Goal: Information Seeking & Learning: Learn about a topic

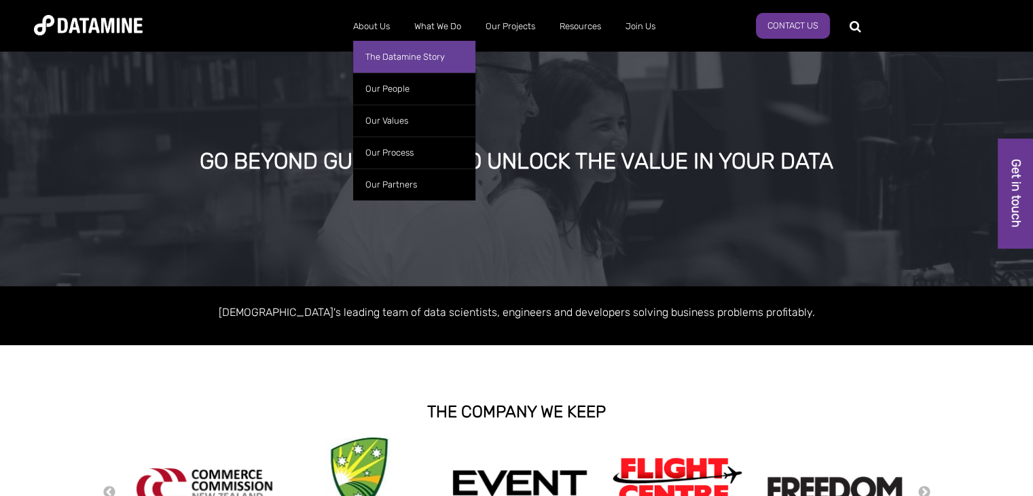
click at [374, 49] on link "The Datamine Story" at bounding box center [414, 57] width 122 height 32
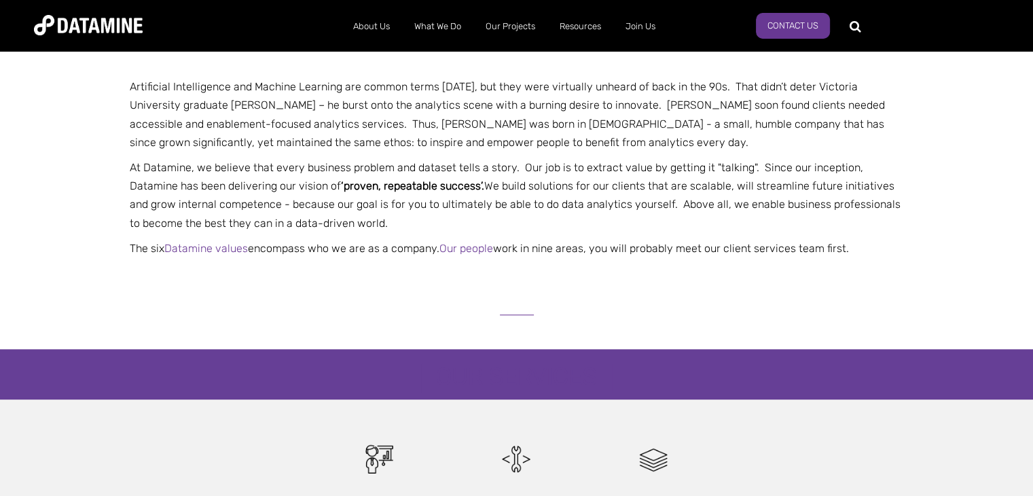
scroll to position [407, 0]
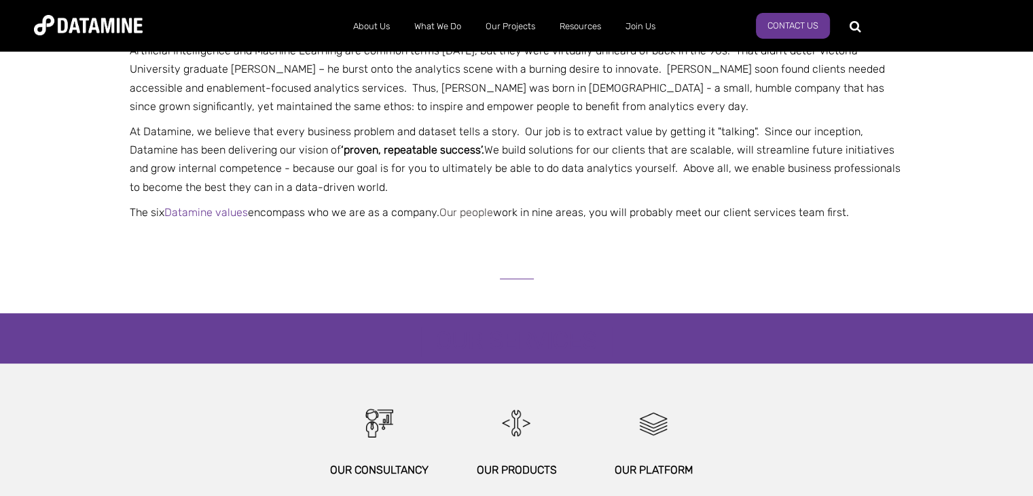
click at [475, 211] on link "Our people" at bounding box center [466, 212] width 54 height 13
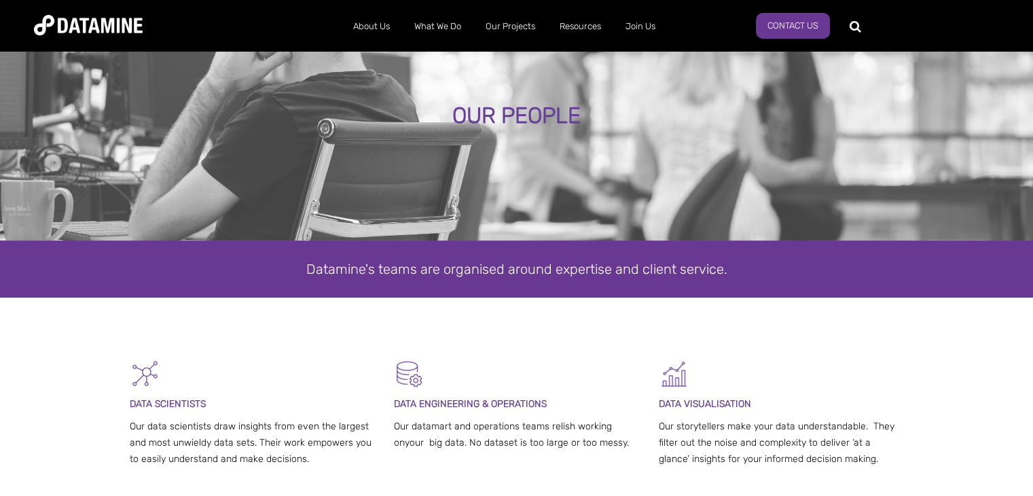
scroll to position [68, 0]
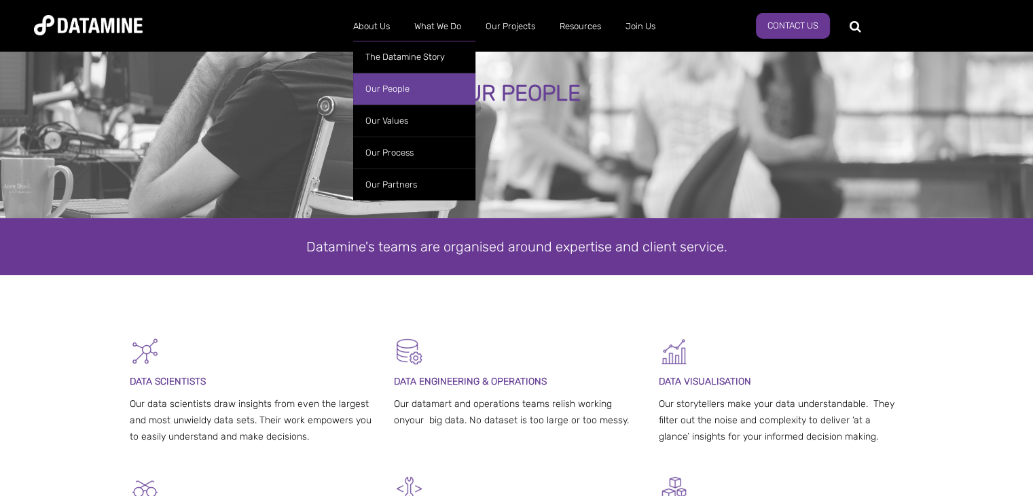
click at [386, 89] on link "Our People" at bounding box center [414, 89] width 122 height 32
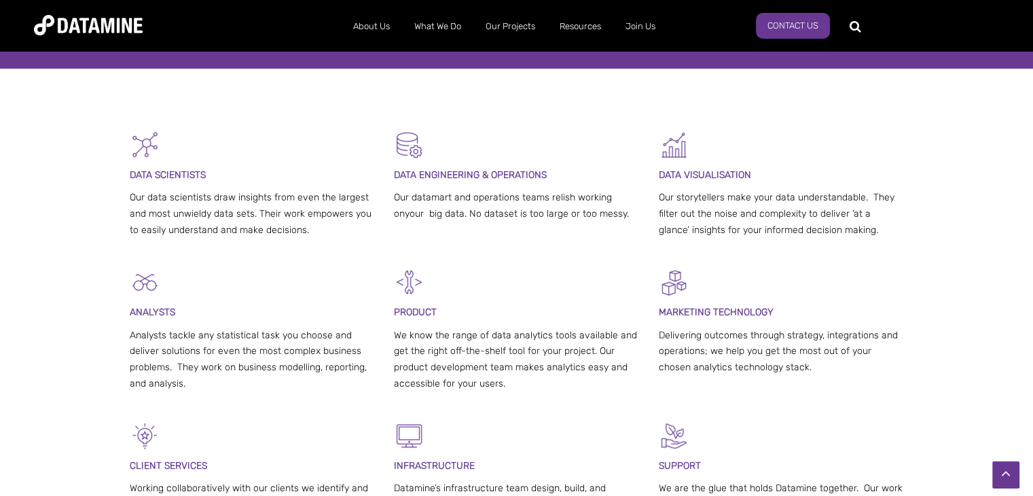
scroll to position [272, 0]
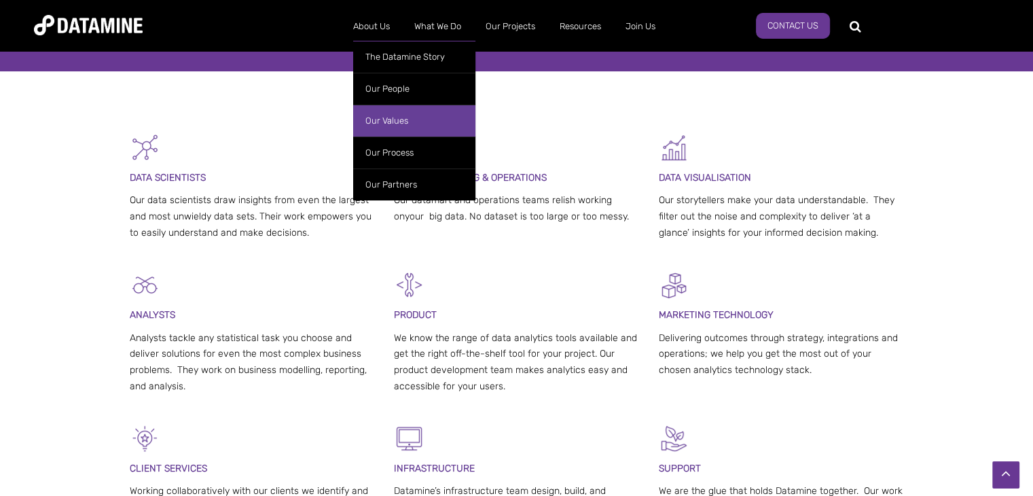
click at [401, 122] on link "Our Values" at bounding box center [414, 121] width 122 height 32
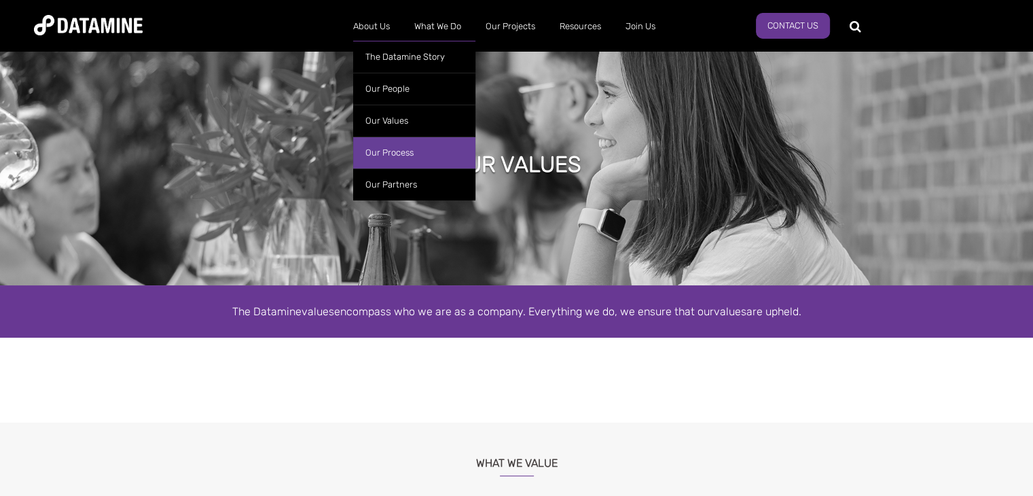
click at [395, 151] on link "Our Process" at bounding box center [414, 152] width 122 height 32
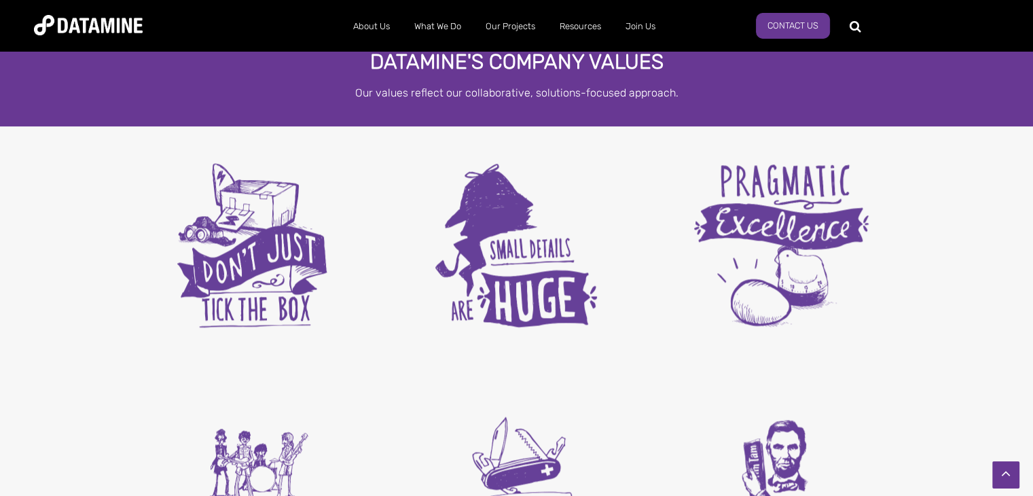
scroll to position [1698, 0]
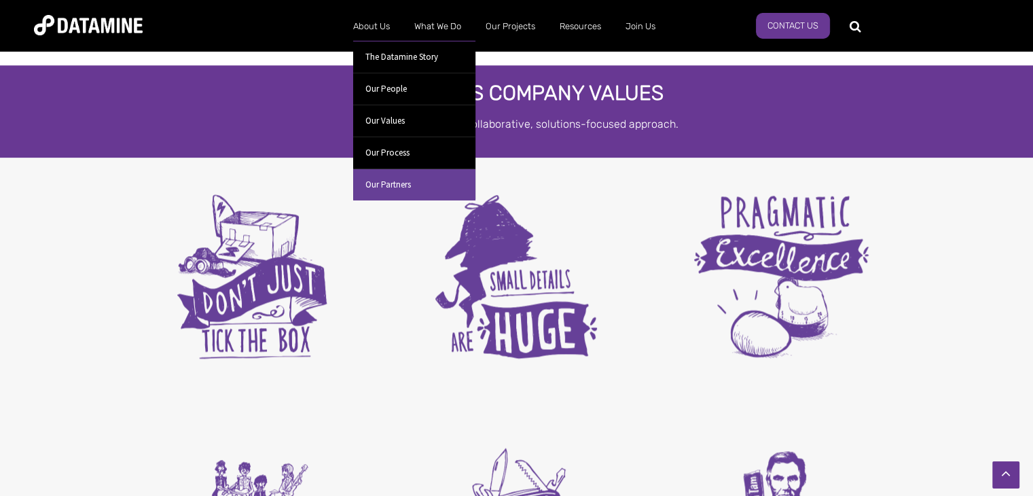
click at [396, 180] on link "Our Partners" at bounding box center [414, 184] width 122 height 32
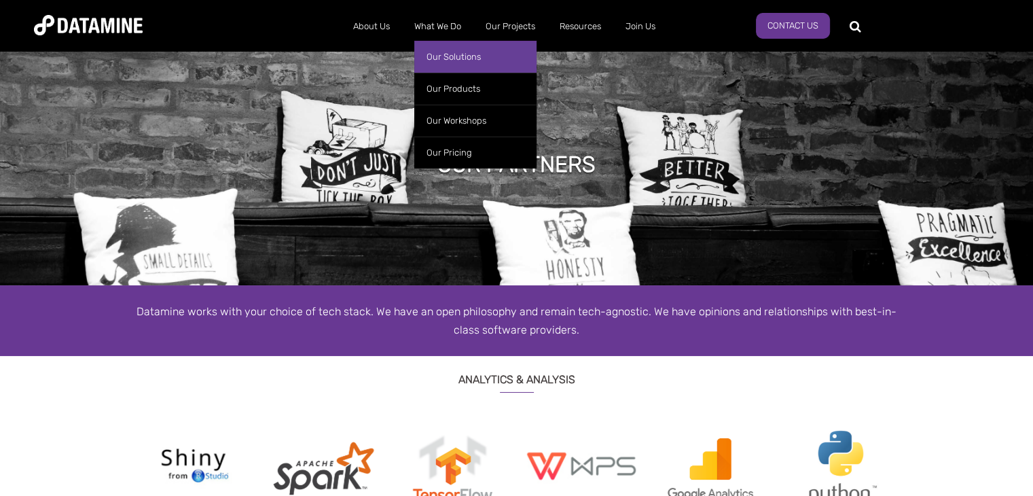
click at [455, 58] on link "Our Solutions" at bounding box center [475, 57] width 122 height 32
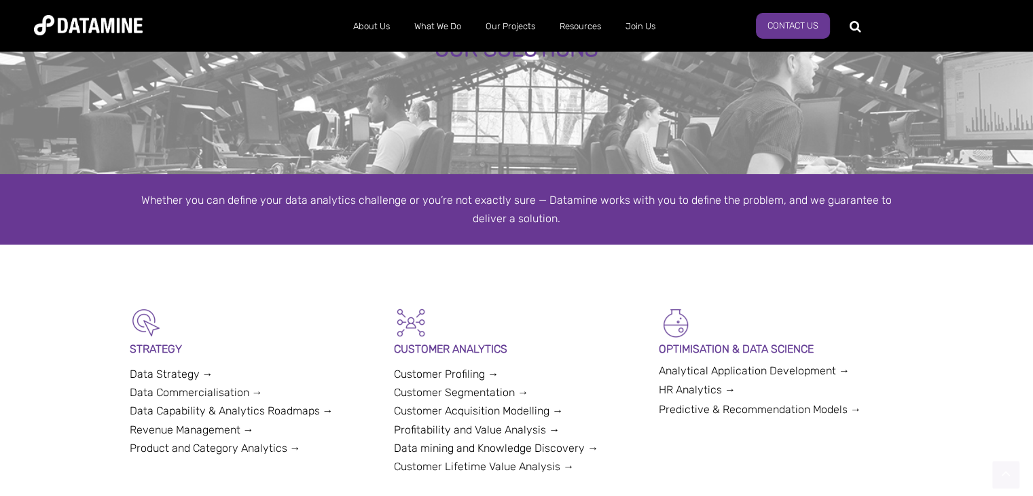
scroll to position [204, 0]
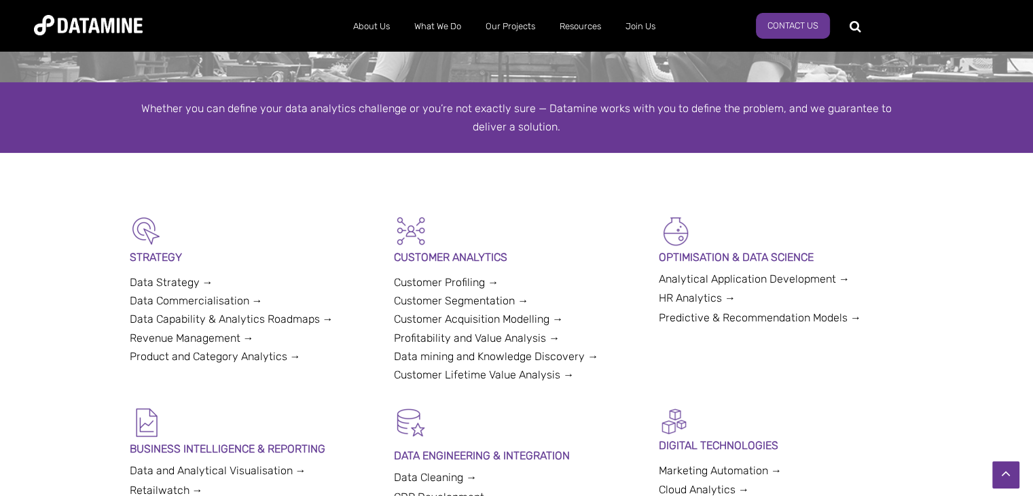
click at [197, 286] on link "Data Strategy →" at bounding box center [172, 282] width 84 height 13
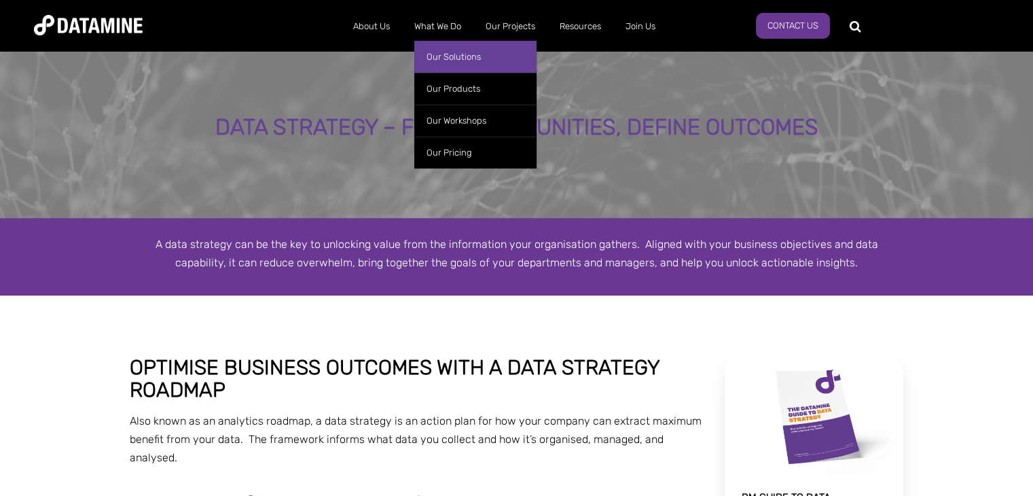
click at [439, 60] on link "Our Solutions" at bounding box center [475, 57] width 122 height 32
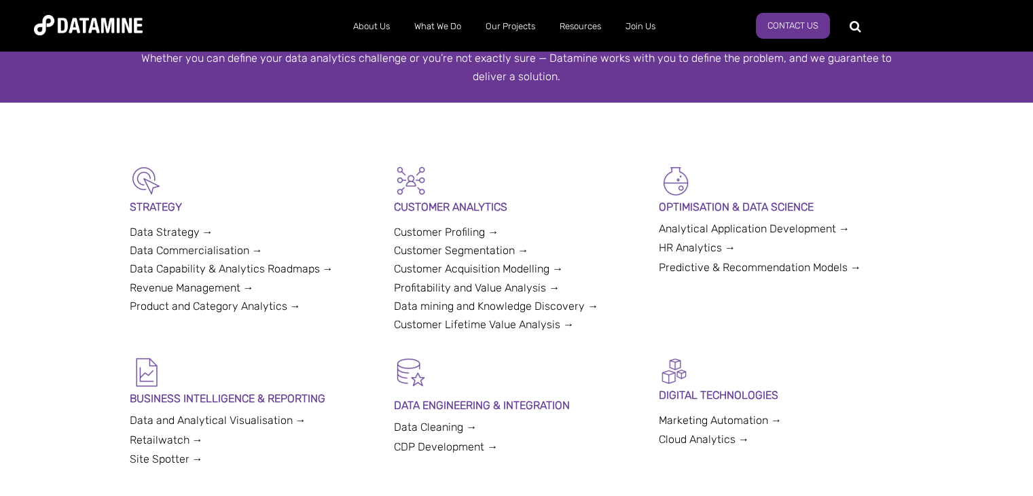
scroll to position [272, 0]
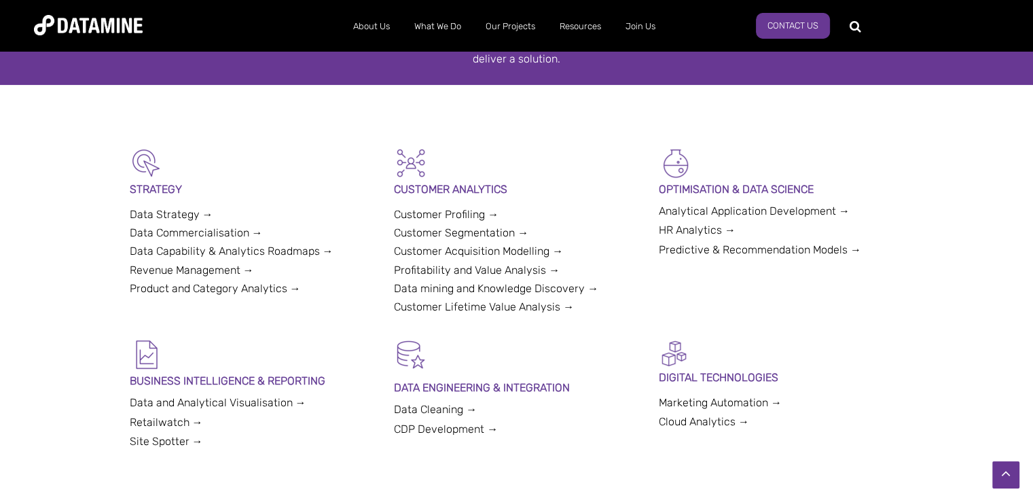
click at [674, 253] on link "Predictive & Recommendation Models →" at bounding box center [760, 249] width 202 height 13
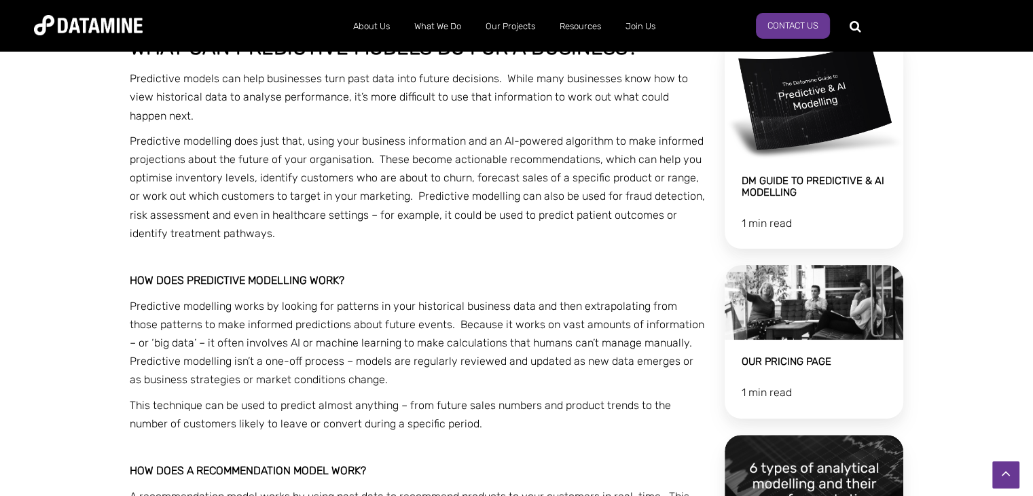
scroll to position [407, 0]
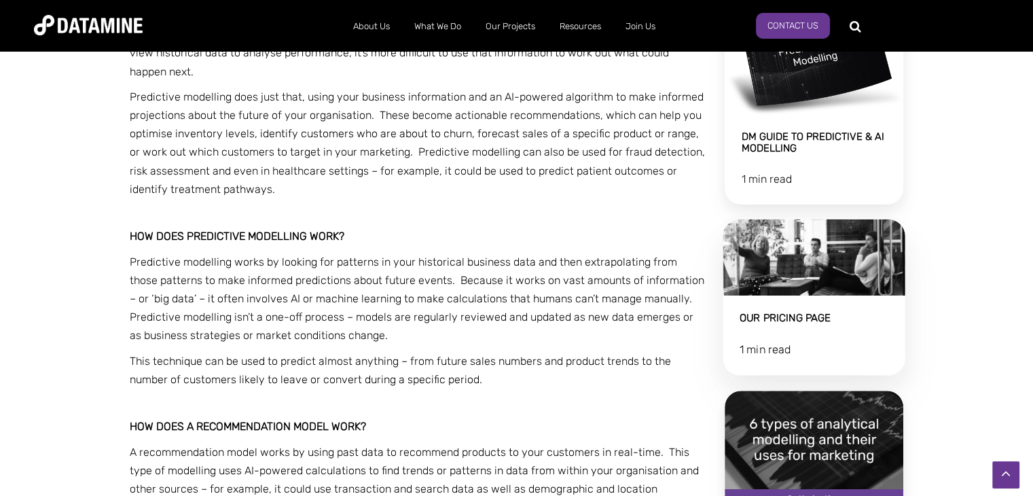
click at [826, 277] on link "Our Pricing Page" at bounding box center [814, 297] width 182 height 156
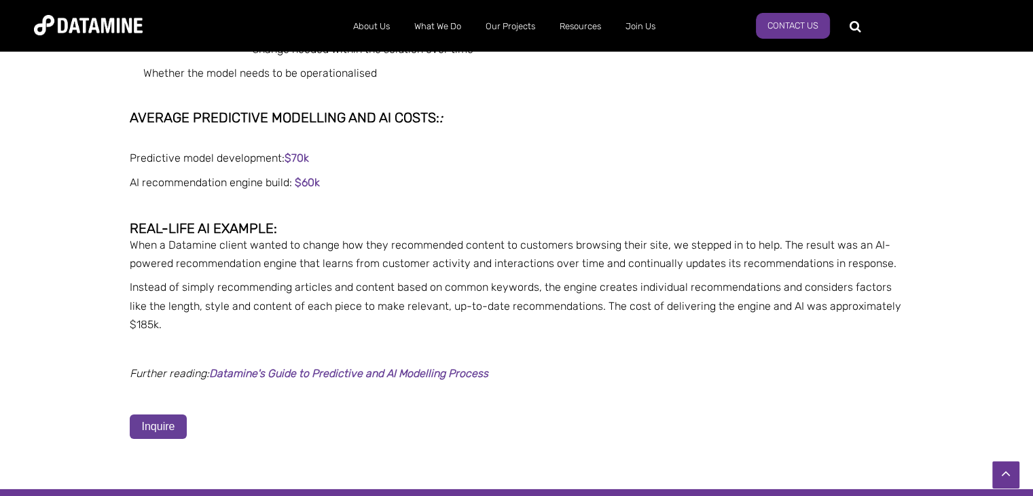
scroll to position [4278, 0]
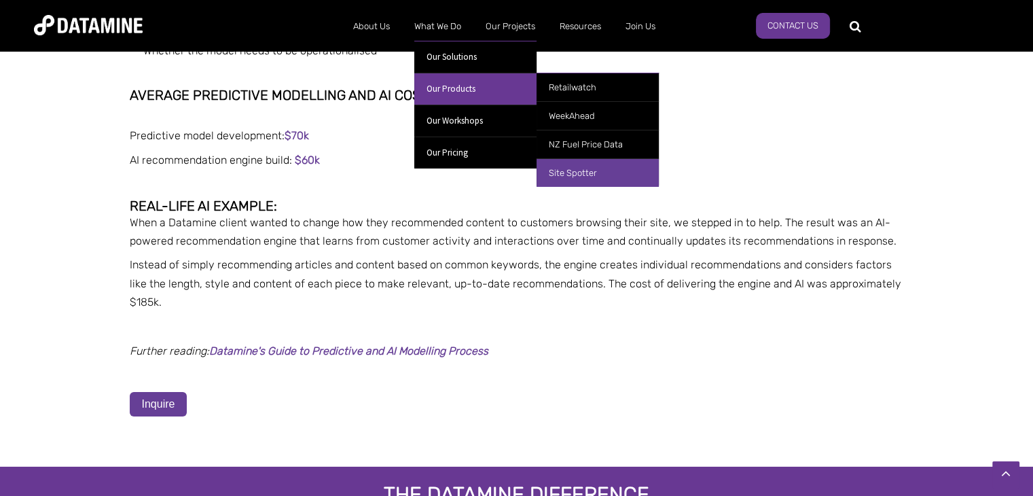
click at [569, 169] on link "Site Spotter" at bounding box center [597, 172] width 122 height 29
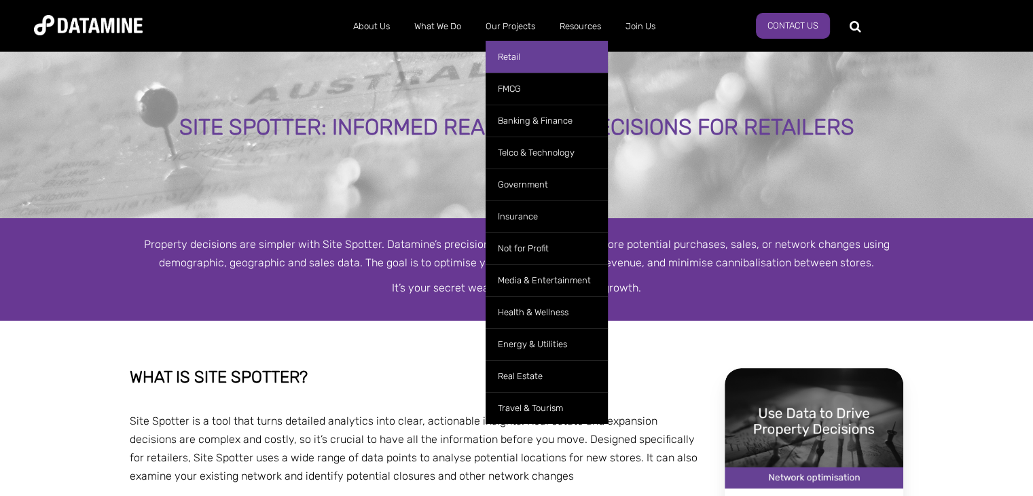
click at [507, 55] on link "Retail" at bounding box center [547, 57] width 122 height 32
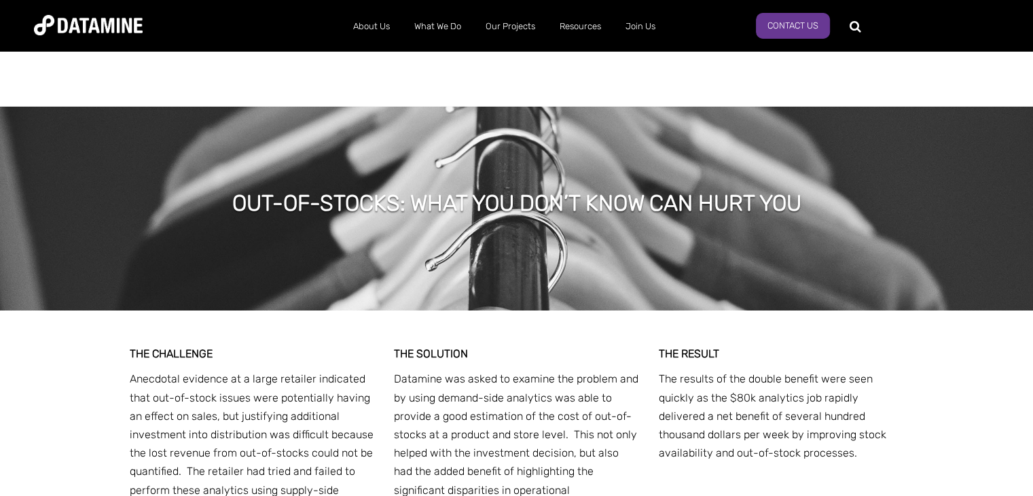
scroll to position [5093, 0]
